Goal: Information Seeking & Learning: Check status

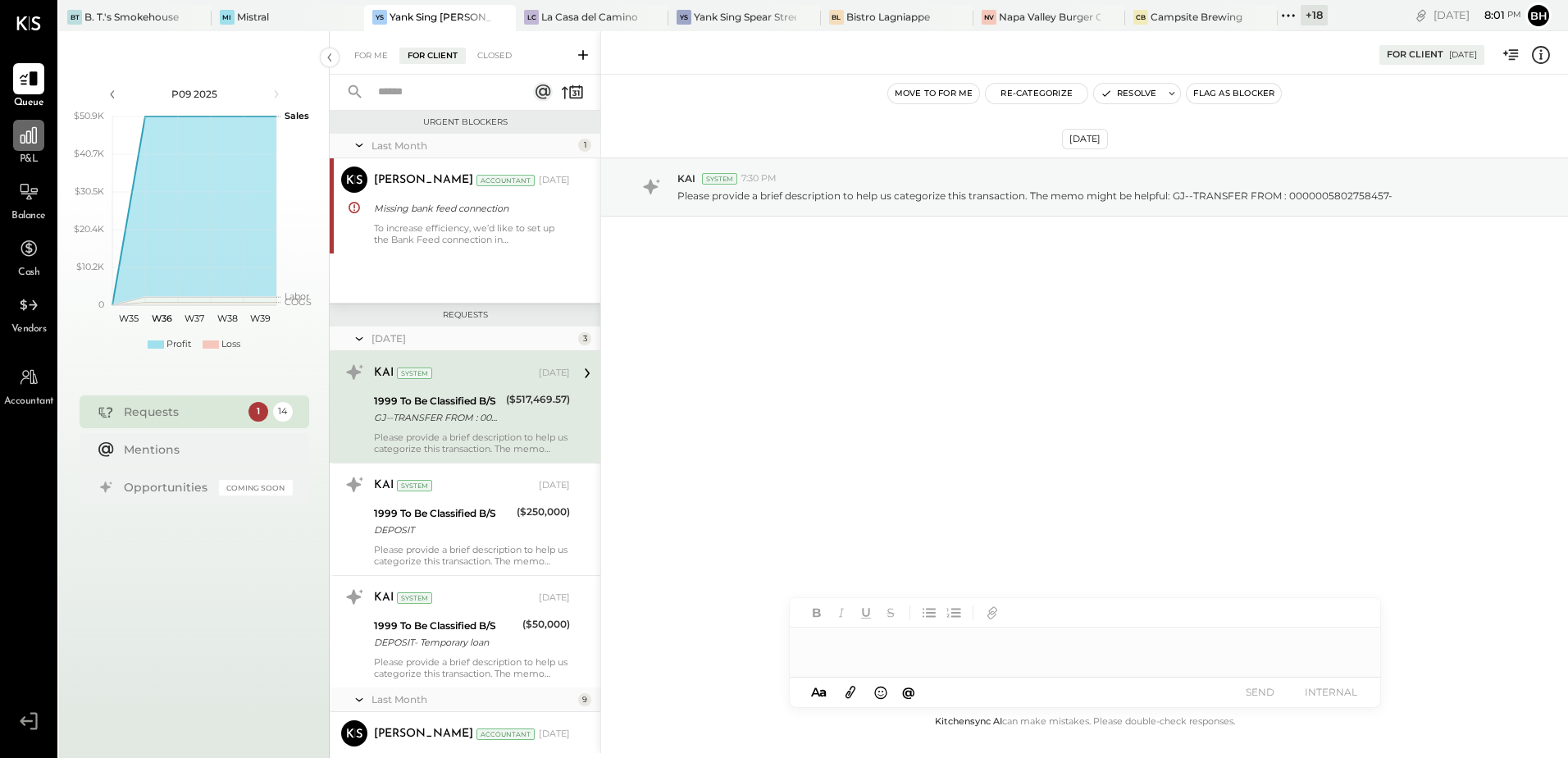
click at [26, 139] on icon at bounding box center [29, 135] width 21 height 21
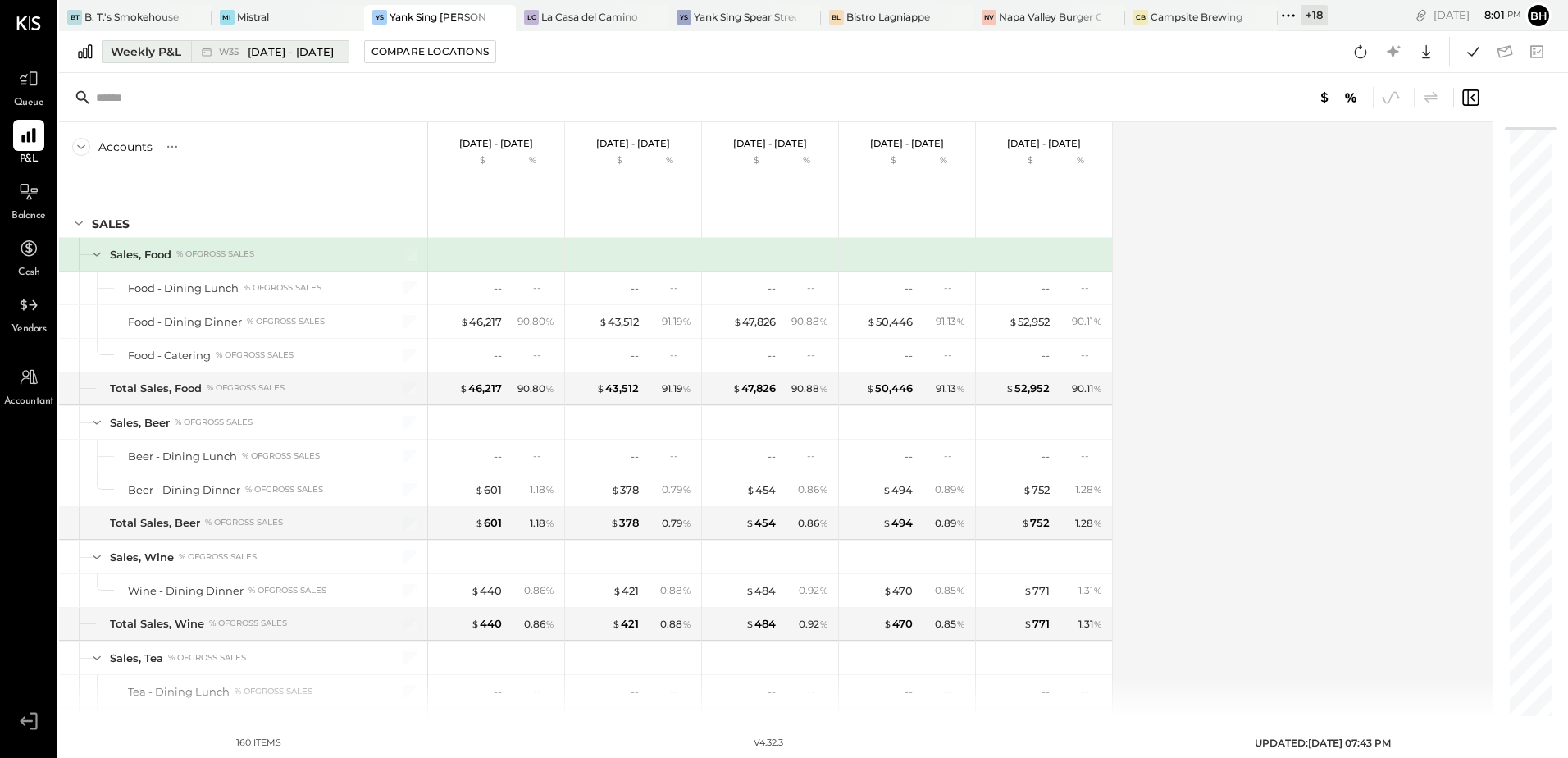
click at [153, 47] on div "Weekly P&L" at bounding box center [146, 52] width 71 height 16
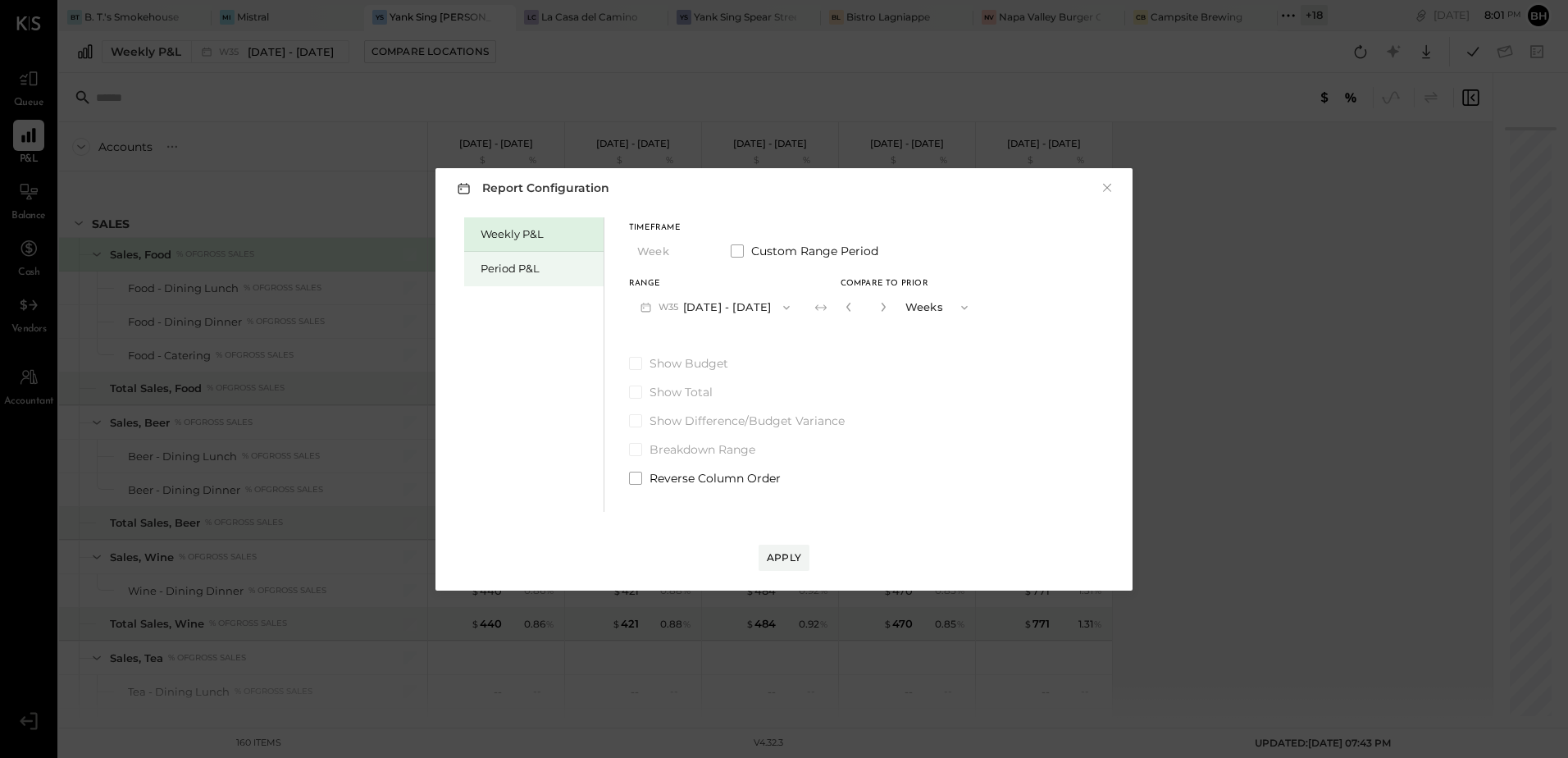
click at [494, 275] on div "Period P&L" at bounding box center [538, 268] width 115 height 16
click at [744, 307] on button "P09 [DATE] - [DATE]" at bounding box center [714, 307] width 171 height 31
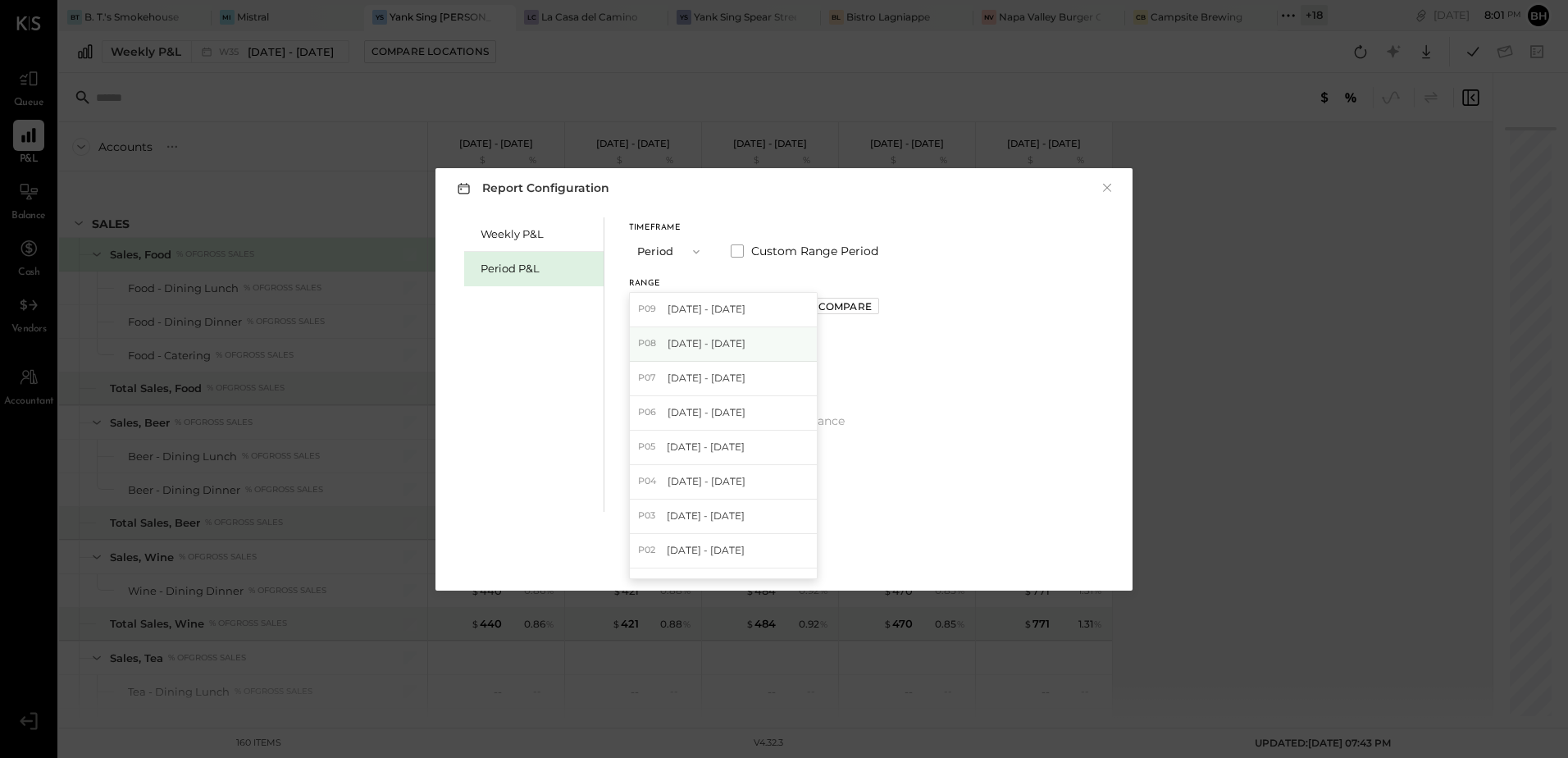
click at [722, 343] on span "[DATE] - [DATE]" at bounding box center [706, 343] width 78 height 14
click at [789, 557] on div "Apply" at bounding box center [784, 557] width 35 height 14
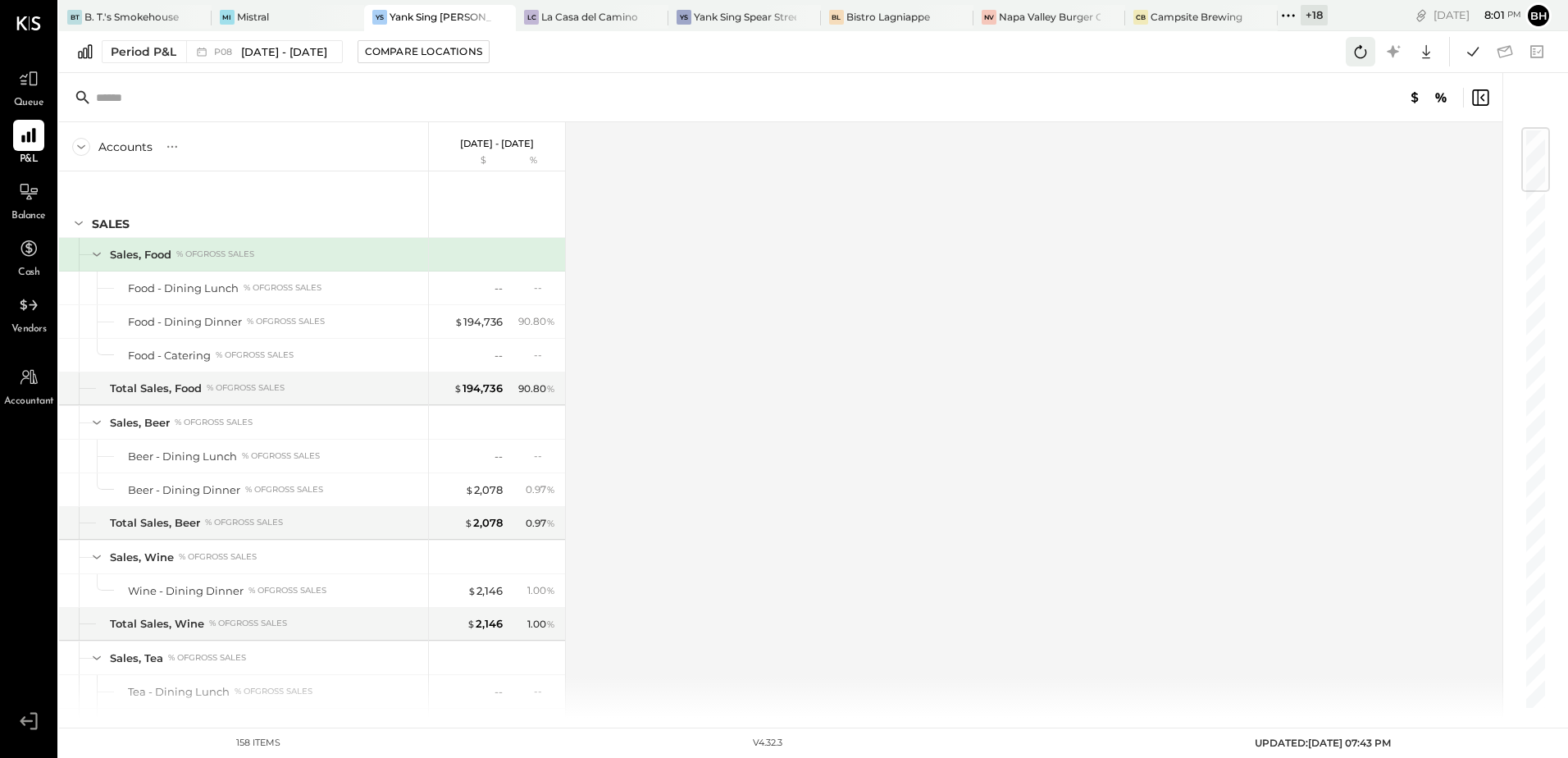
click at [1356, 54] on icon at bounding box center [1361, 52] width 12 height 13
click at [1476, 47] on icon at bounding box center [1473, 52] width 21 height 21
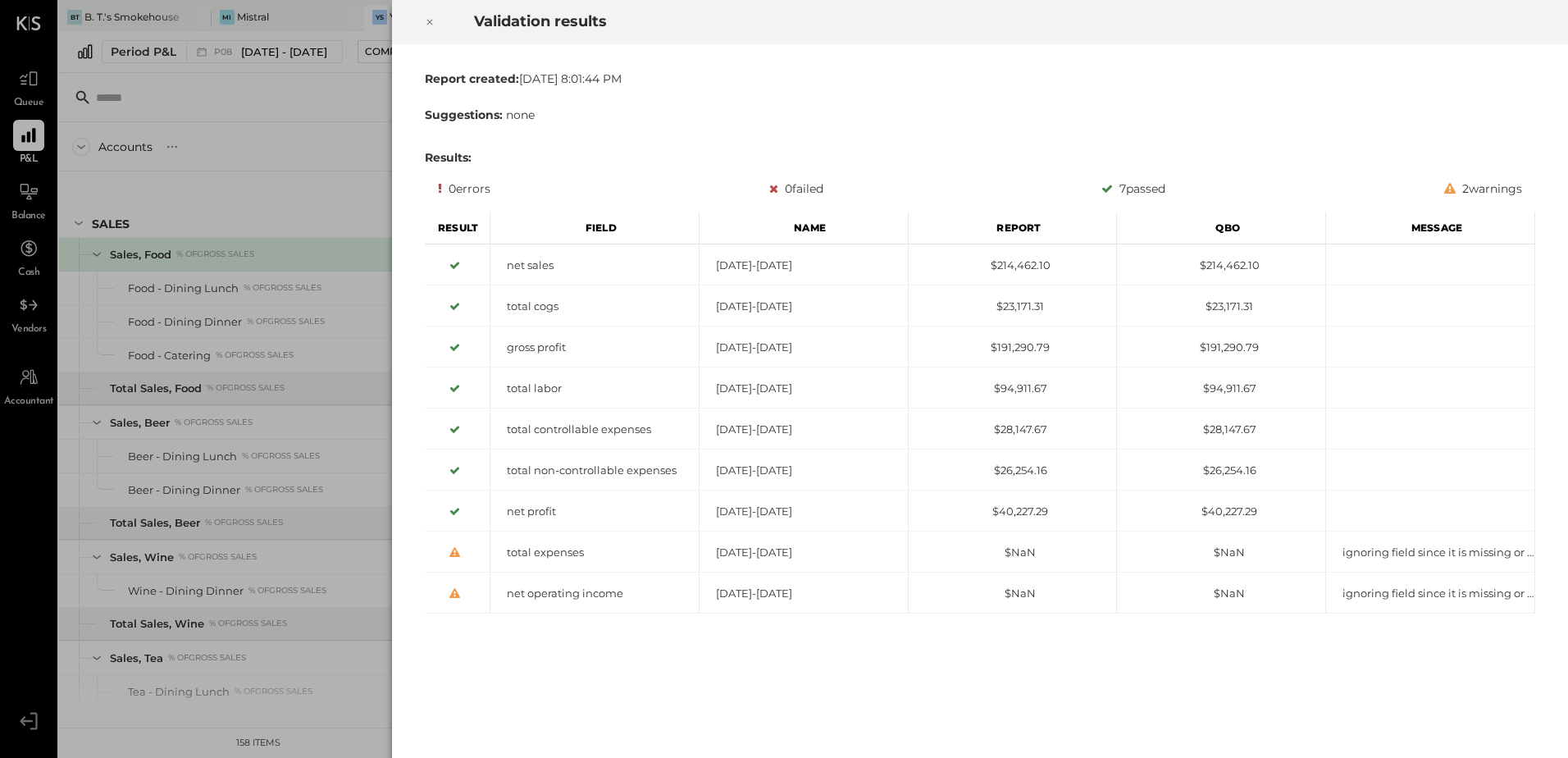
click at [427, 26] on icon at bounding box center [430, 22] width 10 height 20
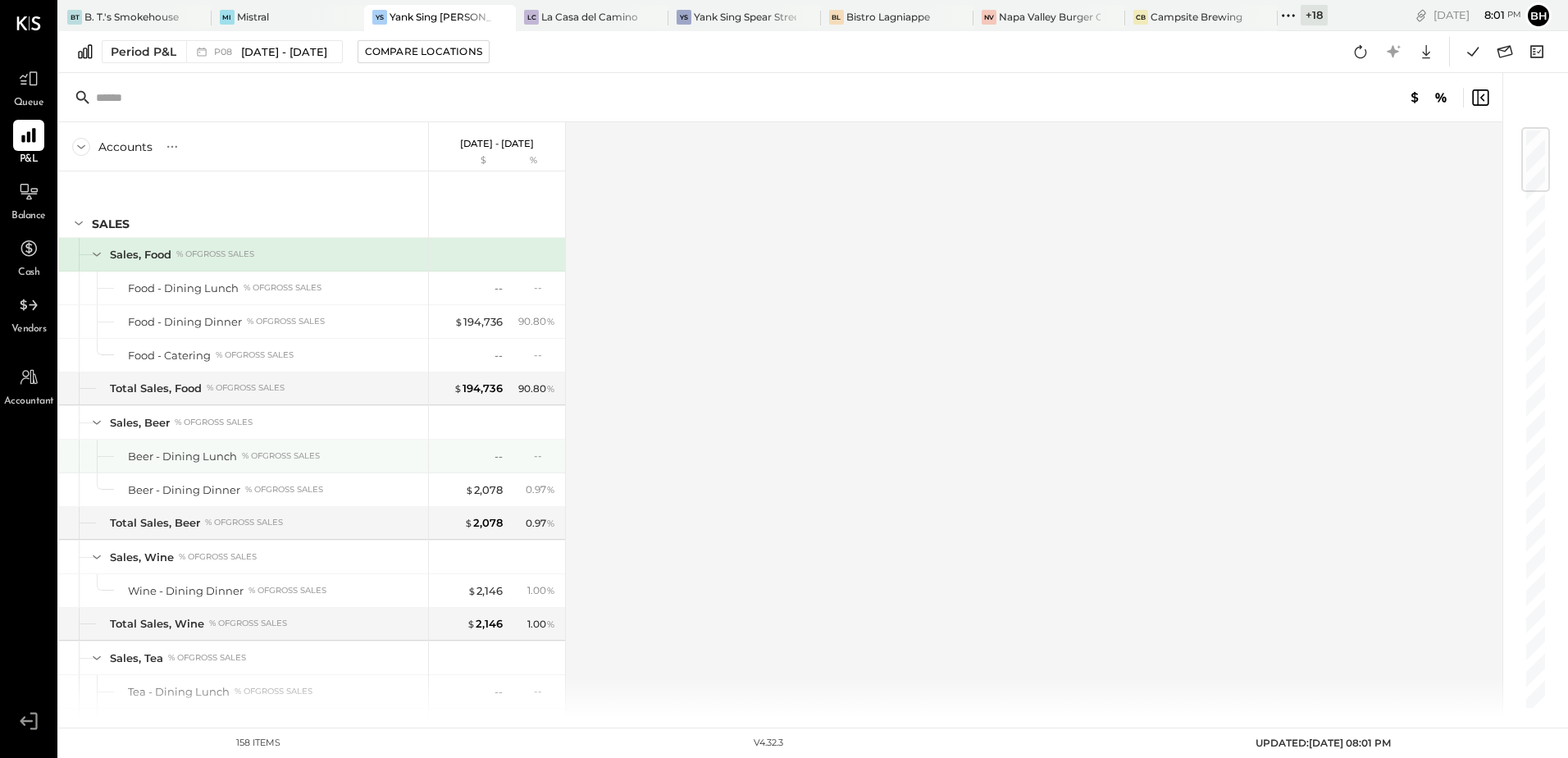
click at [445, 442] on div "-- --" at bounding box center [498, 456] width 123 height 33
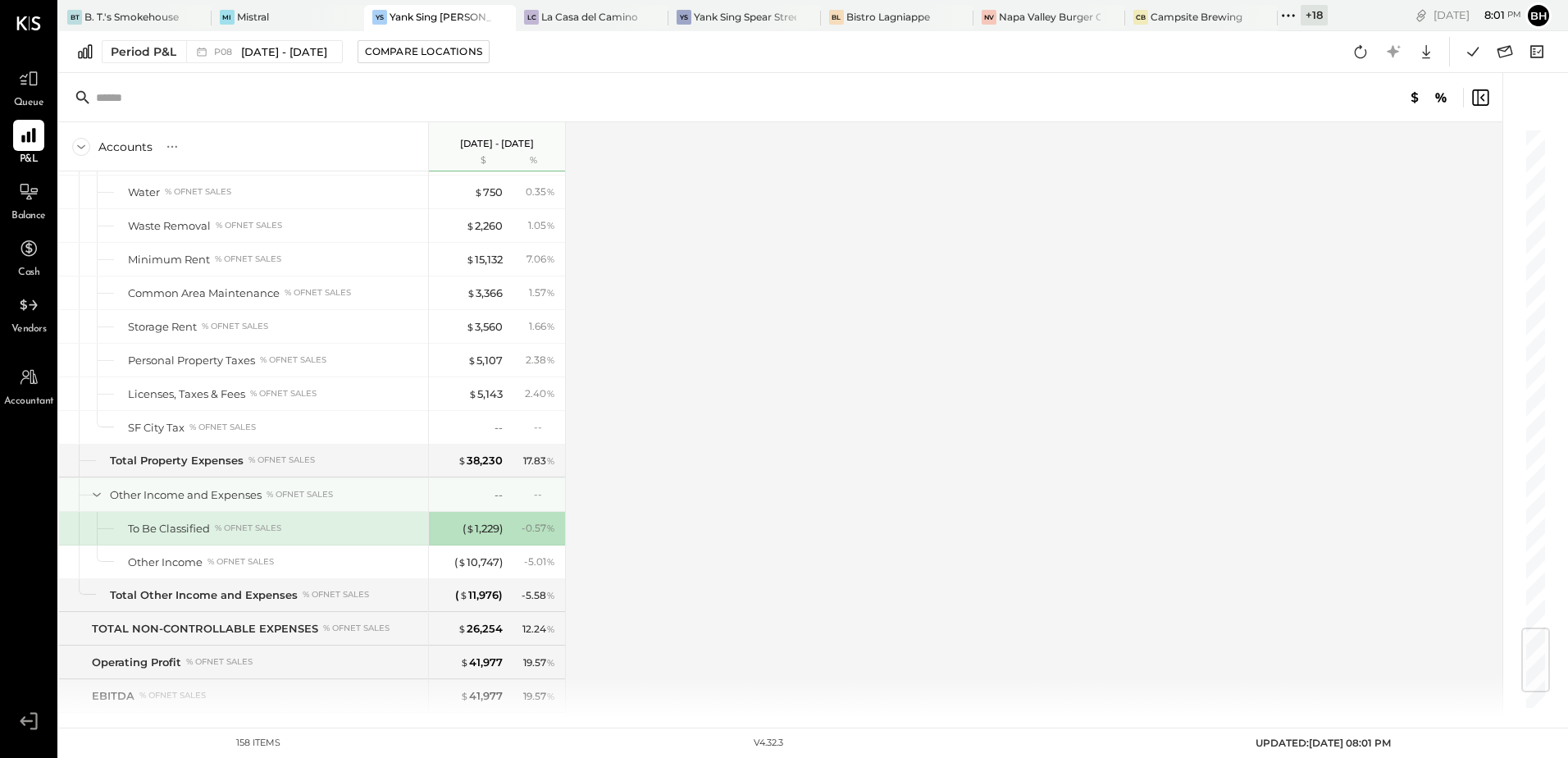
scroll to position [4364, 0]
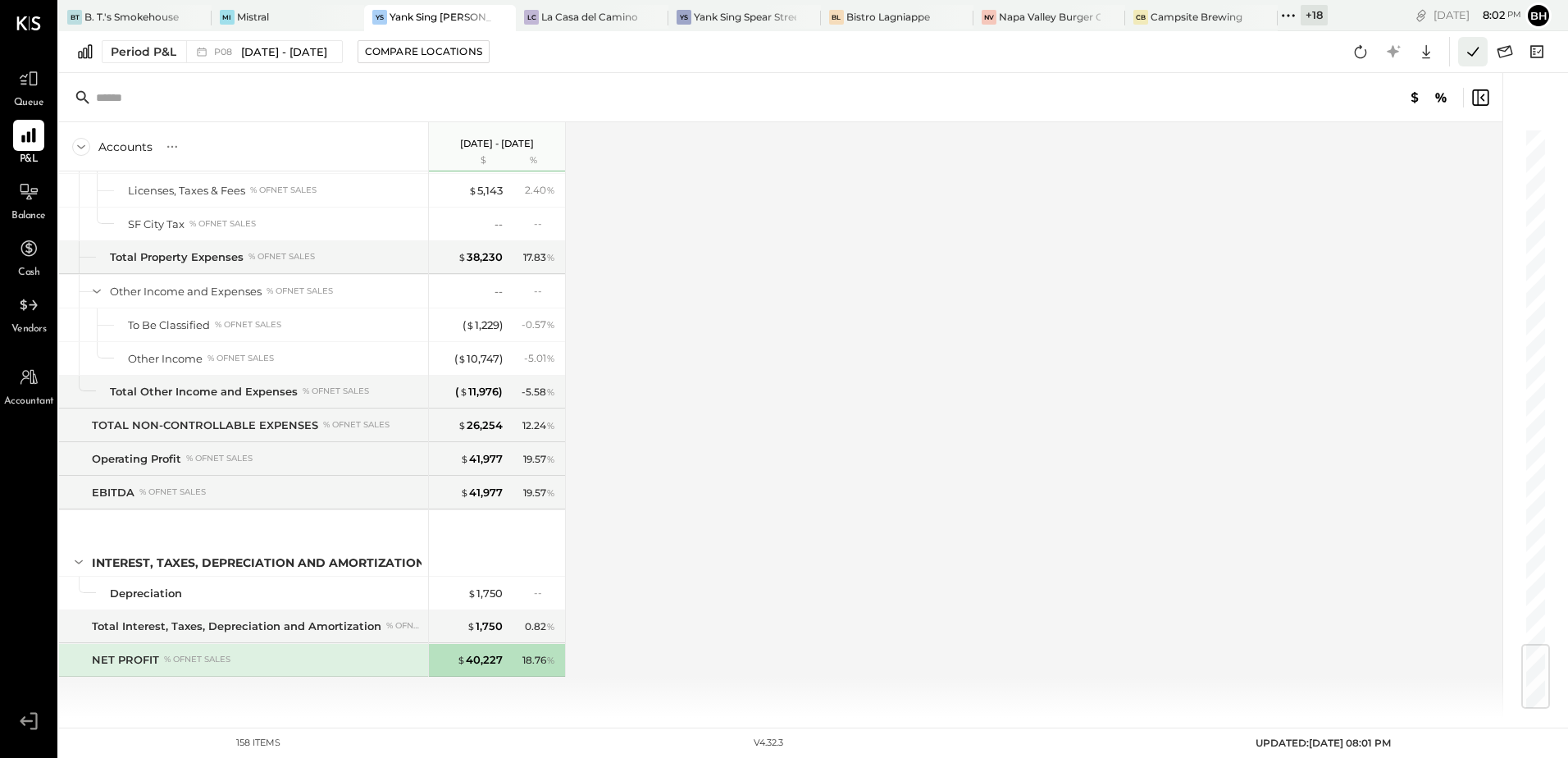
click at [1475, 50] on icon at bounding box center [1473, 52] width 21 height 21
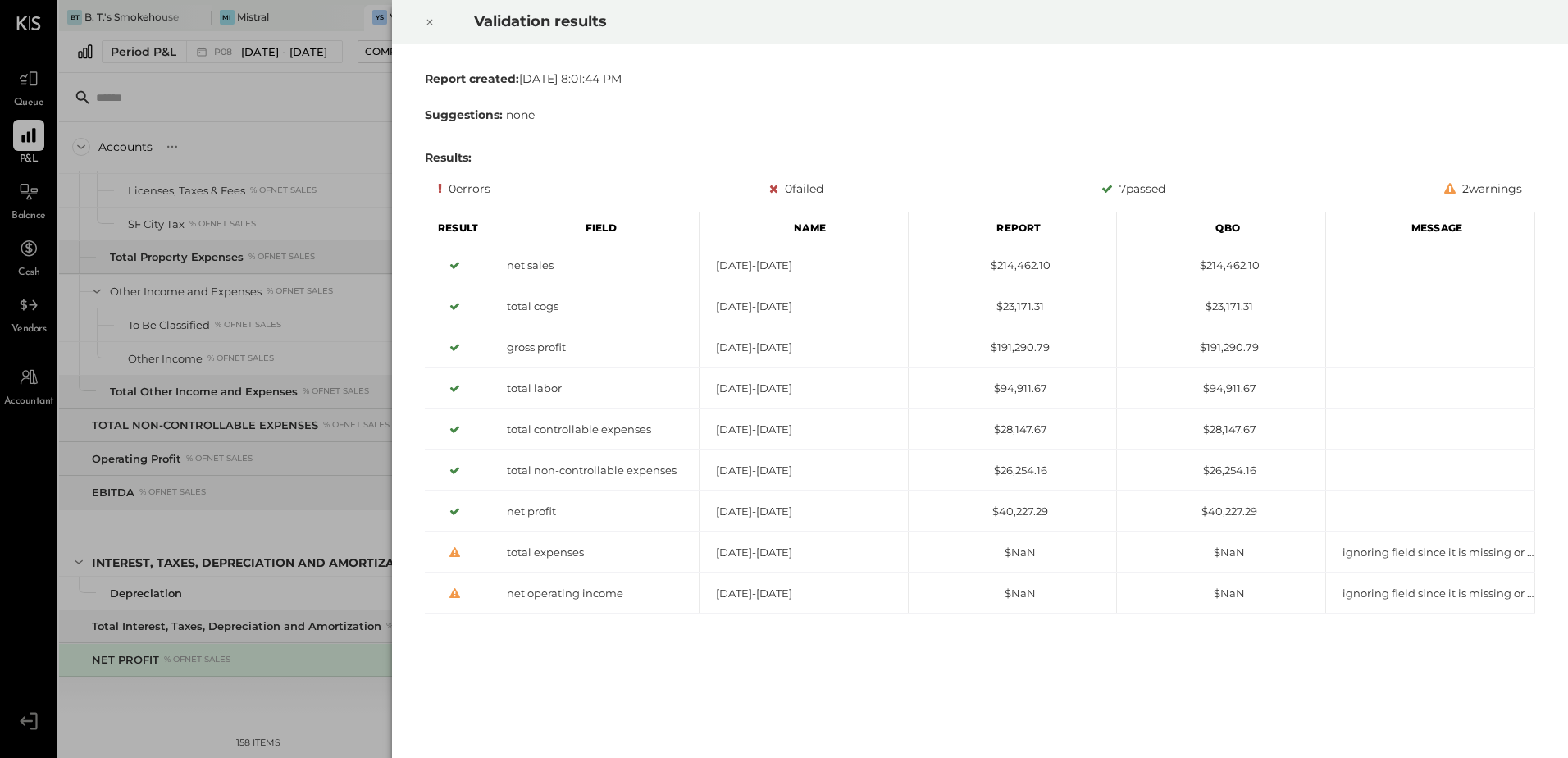
click at [426, 21] on icon at bounding box center [430, 22] width 10 height 20
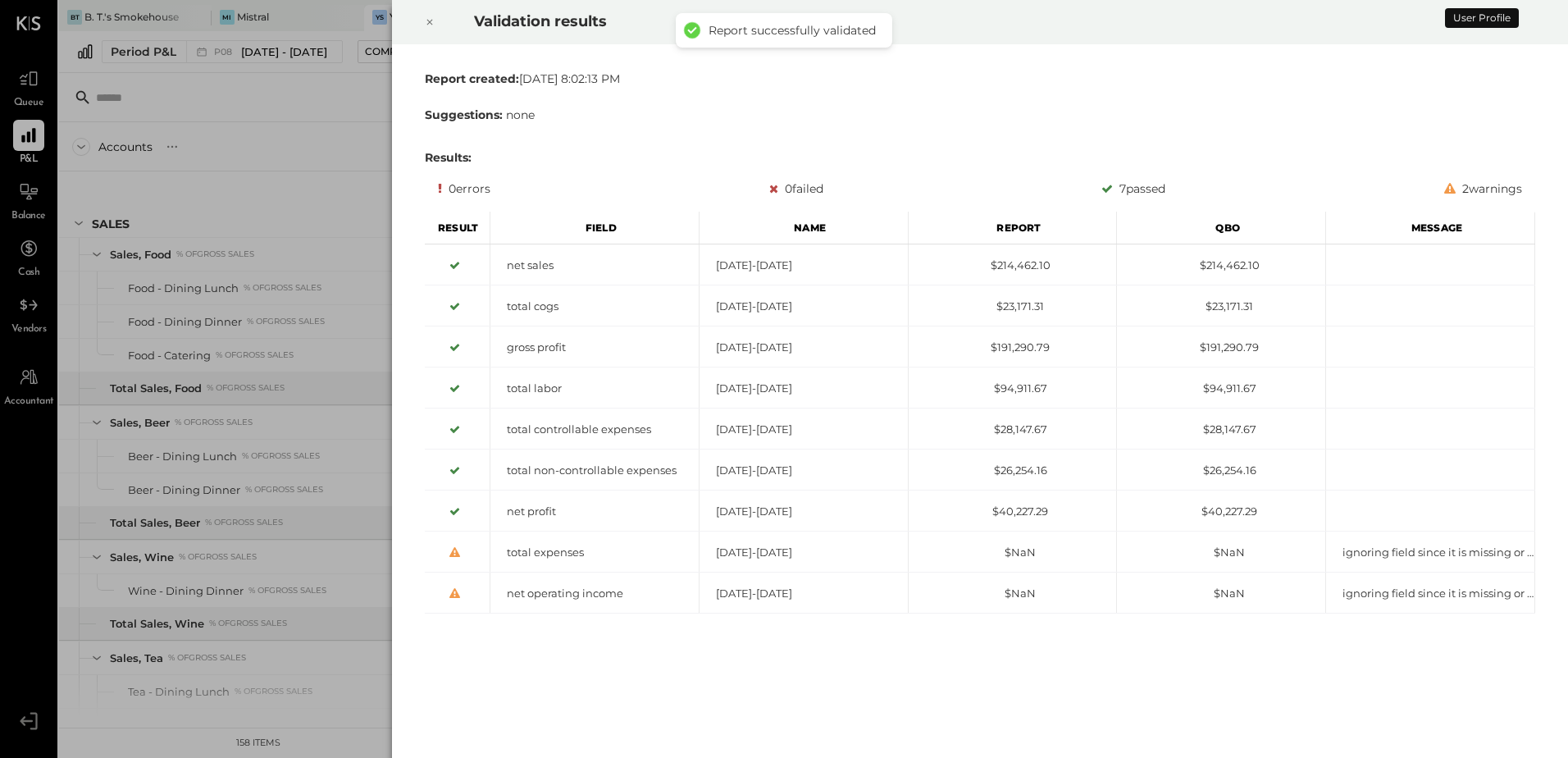
scroll to position [4364, 0]
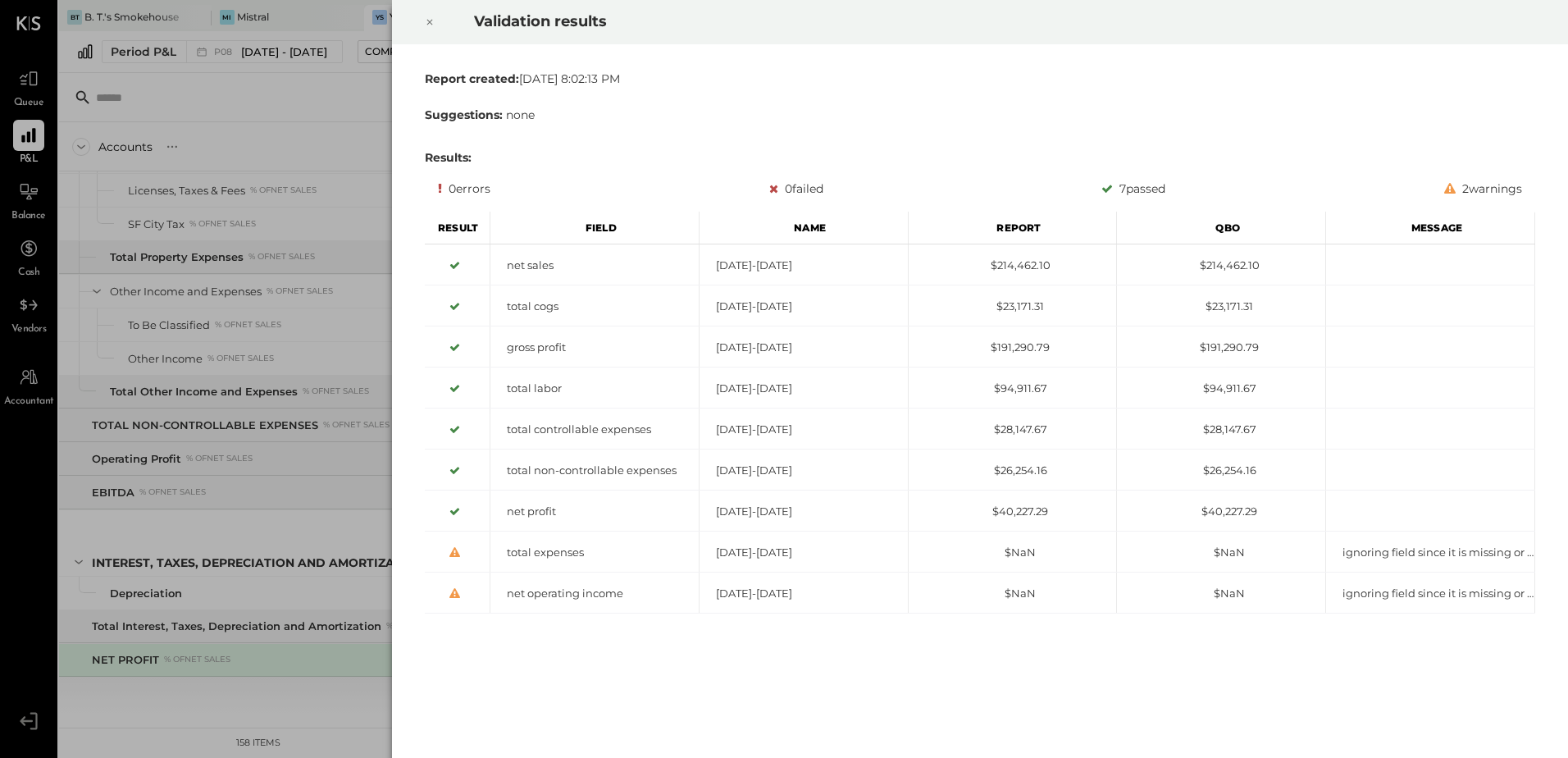
click at [427, 26] on icon at bounding box center [430, 22] width 10 height 20
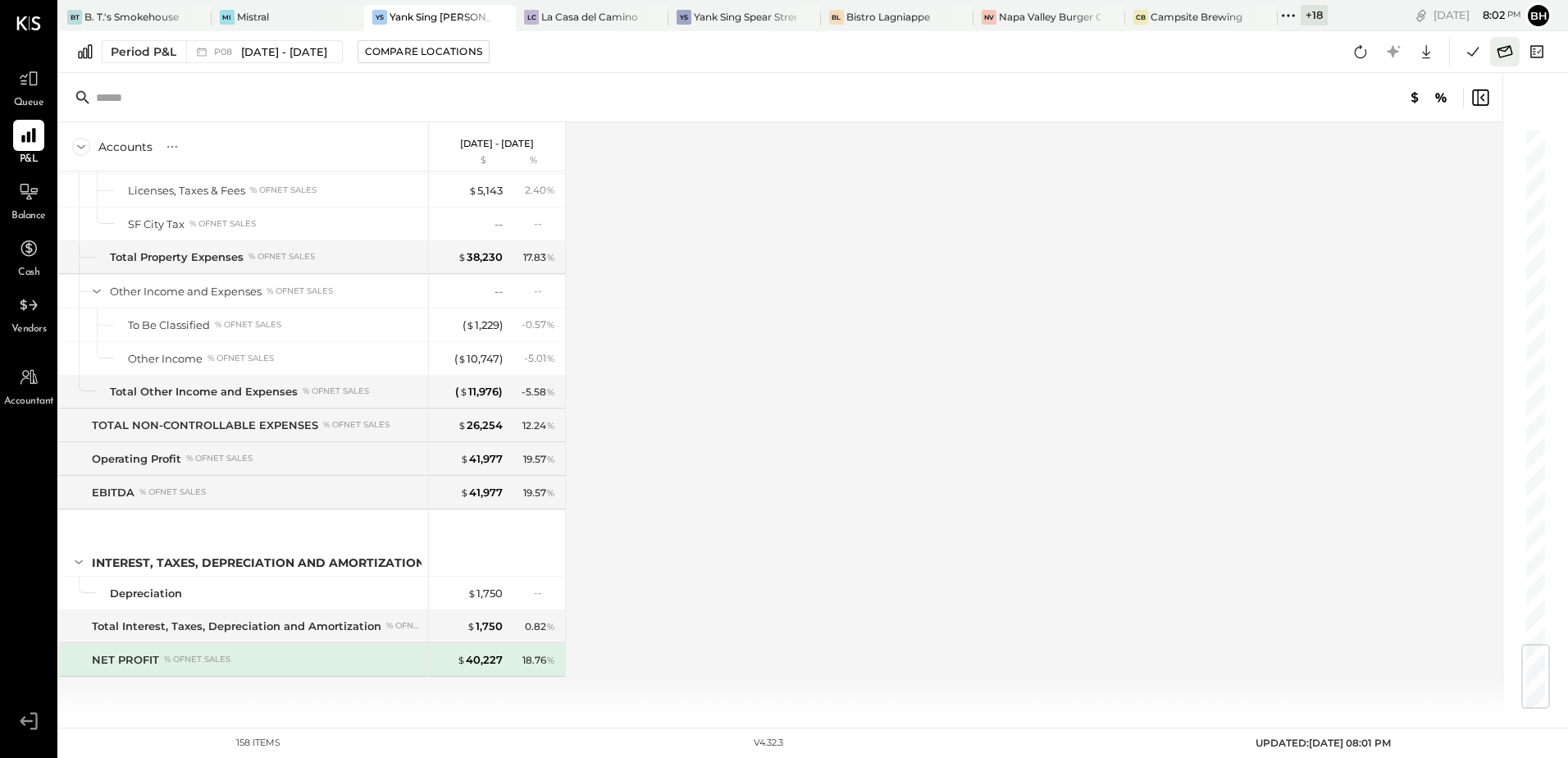
click at [1499, 53] on icon at bounding box center [1505, 51] width 16 height 12
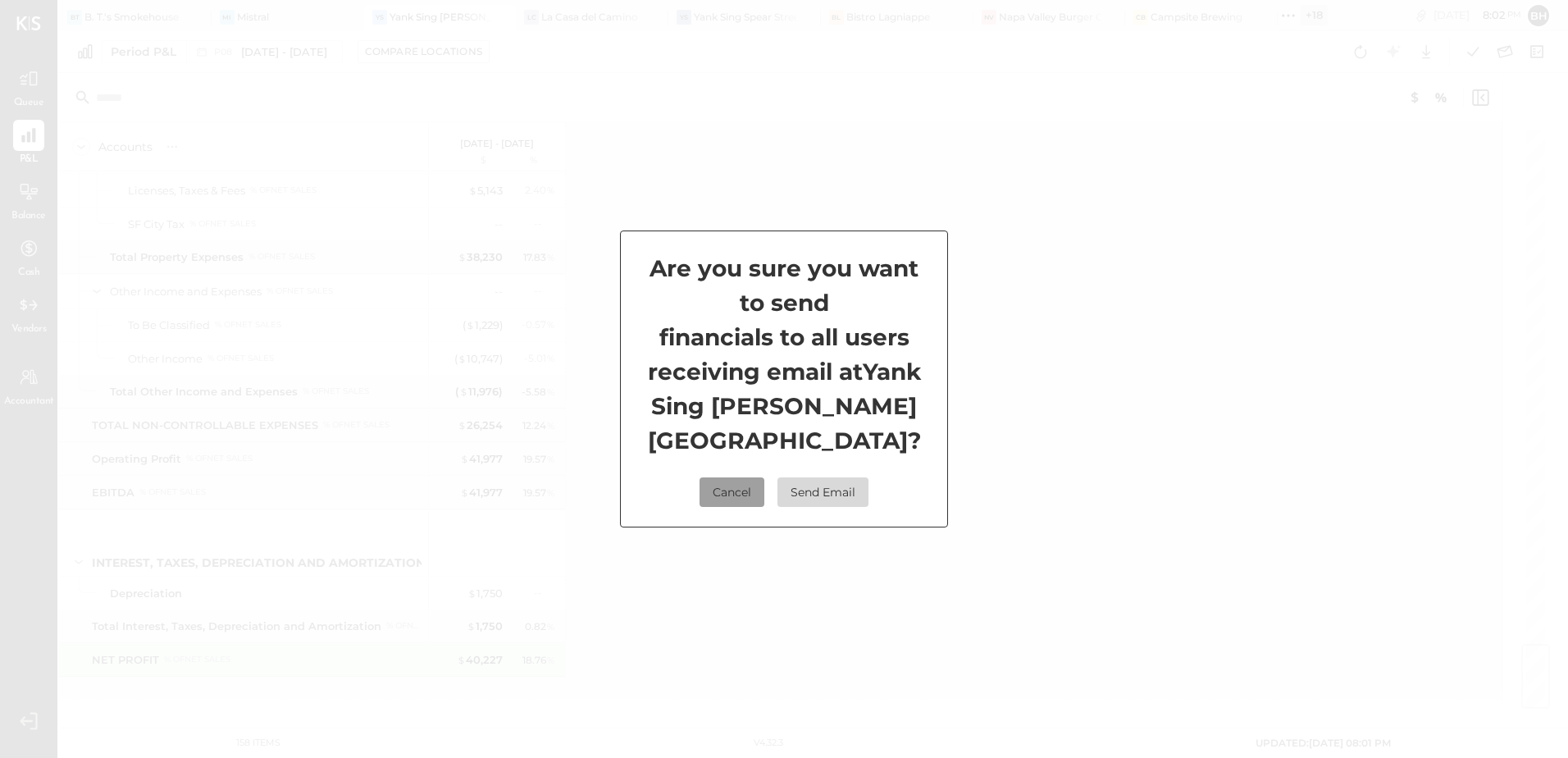
click at [742, 478] on button "Cancel" at bounding box center [732, 492] width 65 height 30
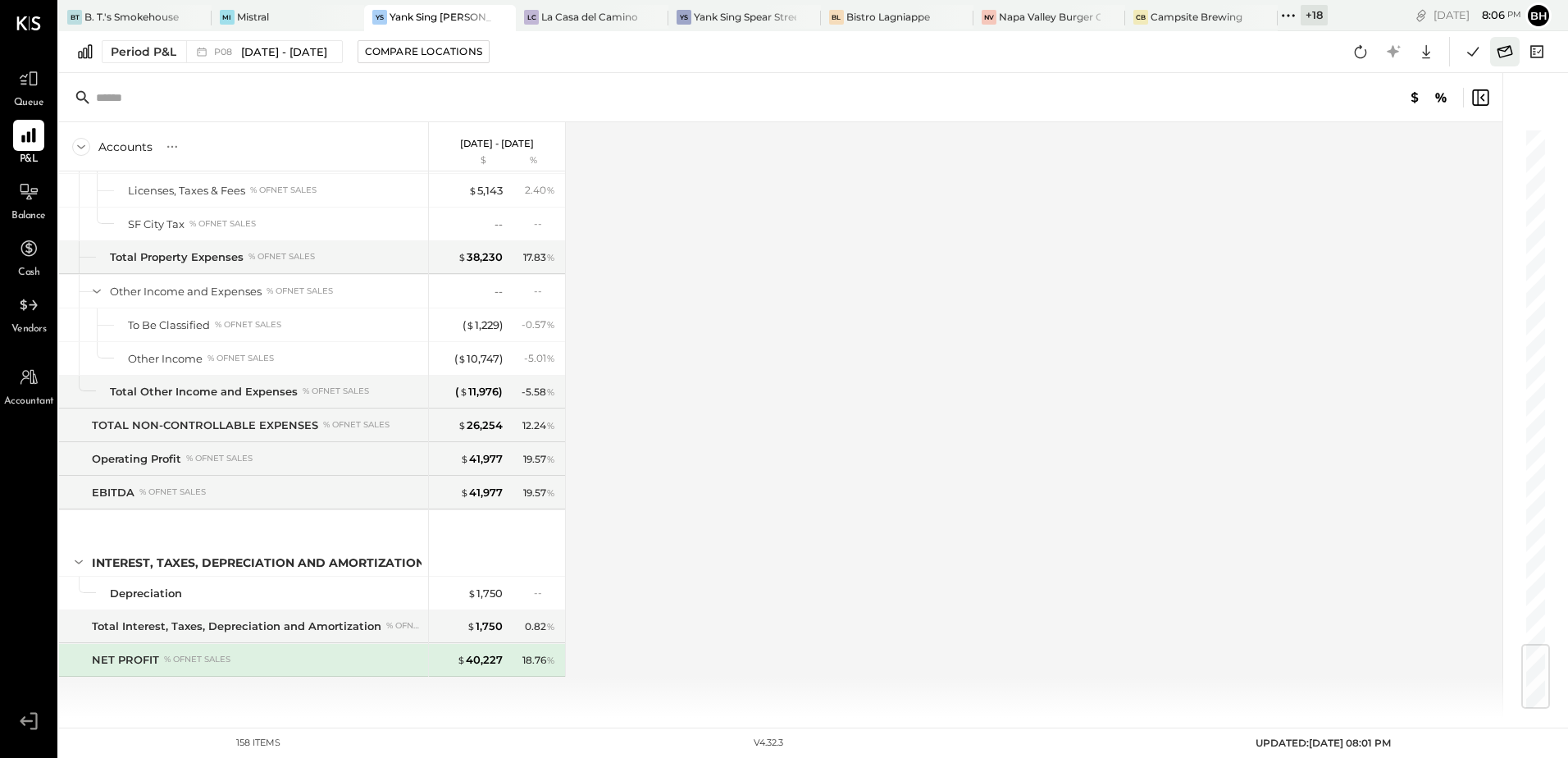
click at [1514, 47] on icon at bounding box center [1505, 52] width 21 height 21
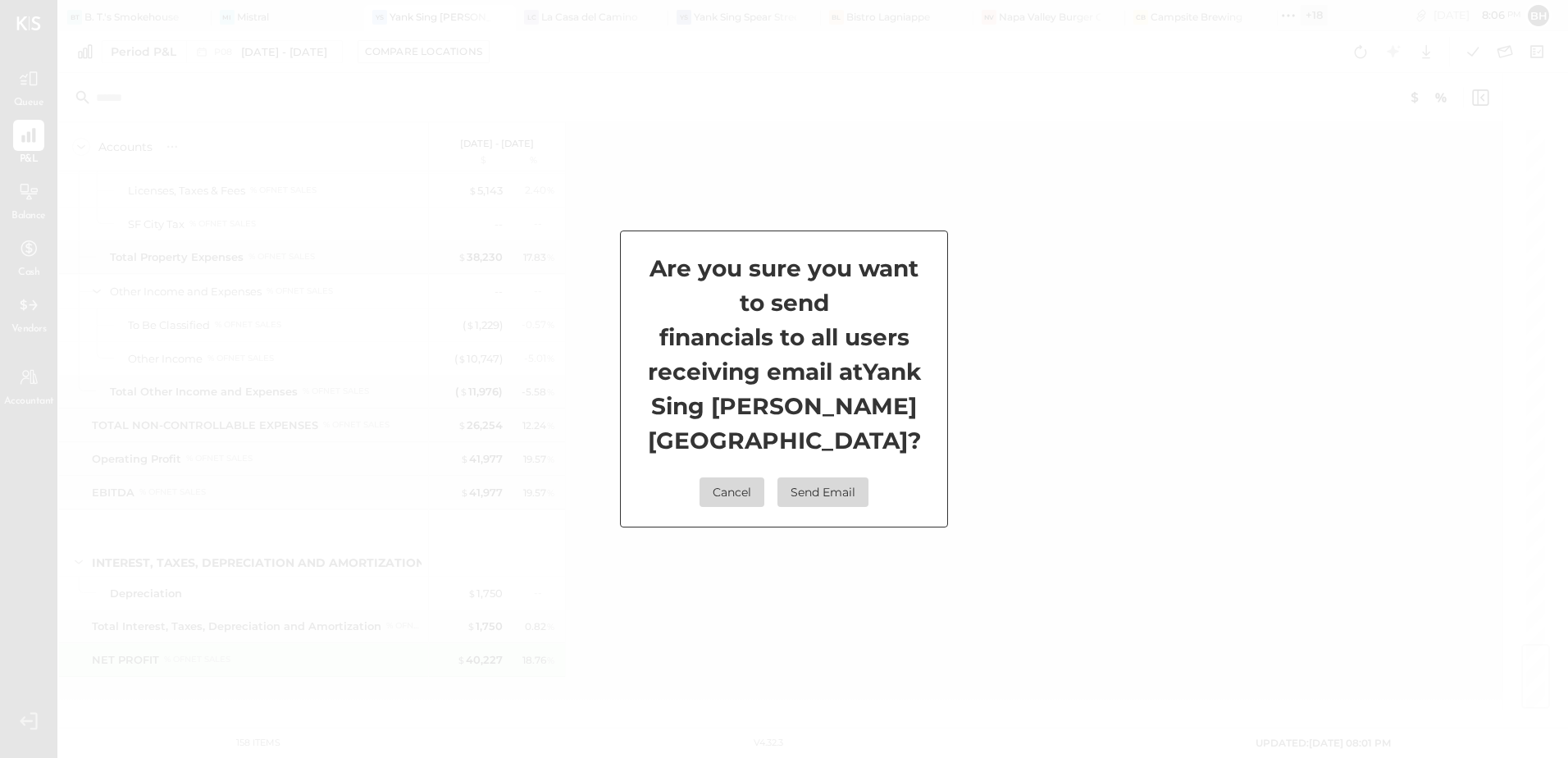
click at [798, 479] on button "Send Email" at bounding box center [823, 492] width 91 height 30
